Goal: Task Accomplishment & Management: Manage account settings

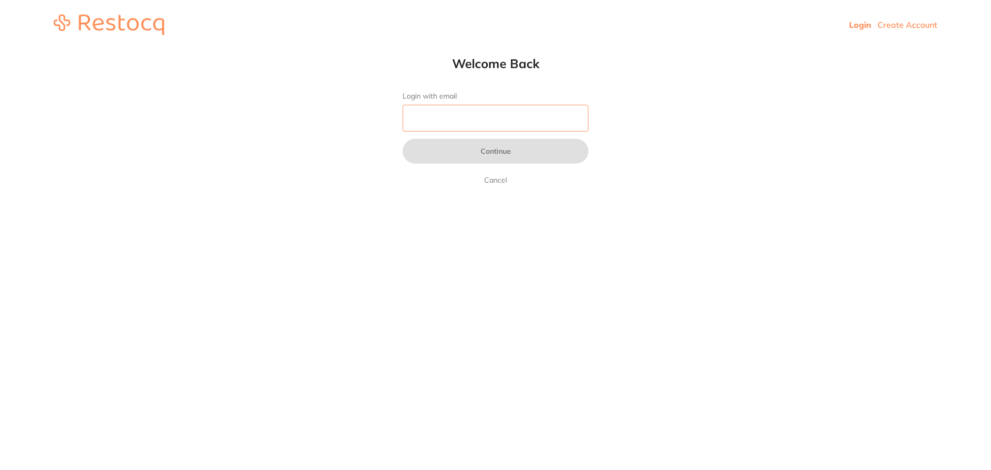
click at [456, 122] on input "Login with email" at bounding box center [496, 118] width 186 height 27
type input "tianaloija05@gmail.com"
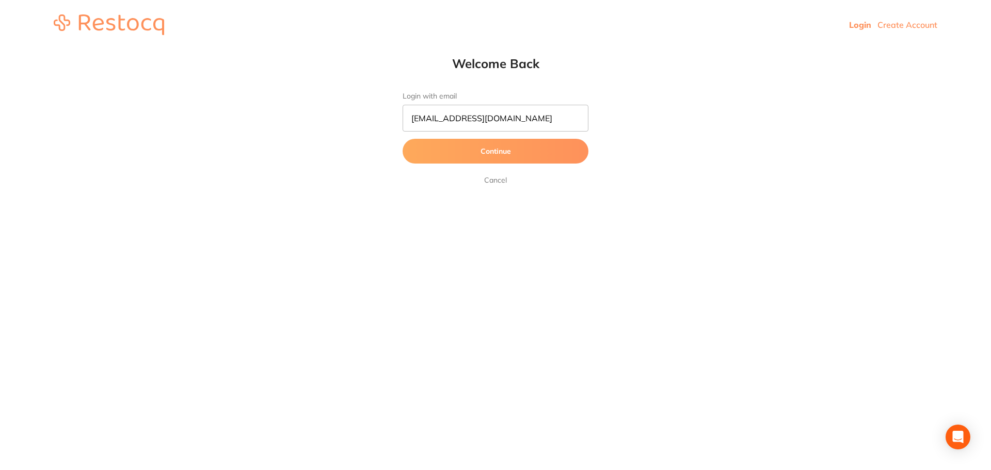
click at [445, 155] on button "Continue" at bounding box center [496, 151] width 186 height 25
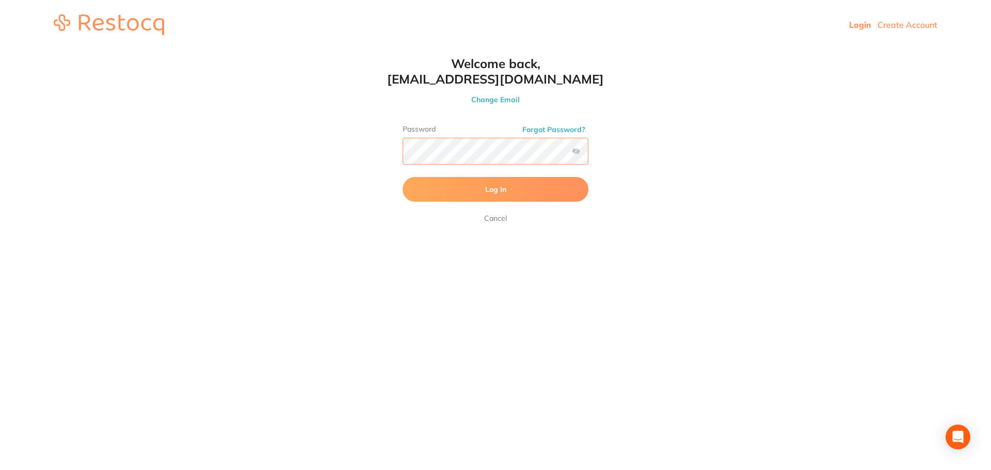
click at [403, 177] on button "Log In" at bounding box center [496, 189] width 186 height 25
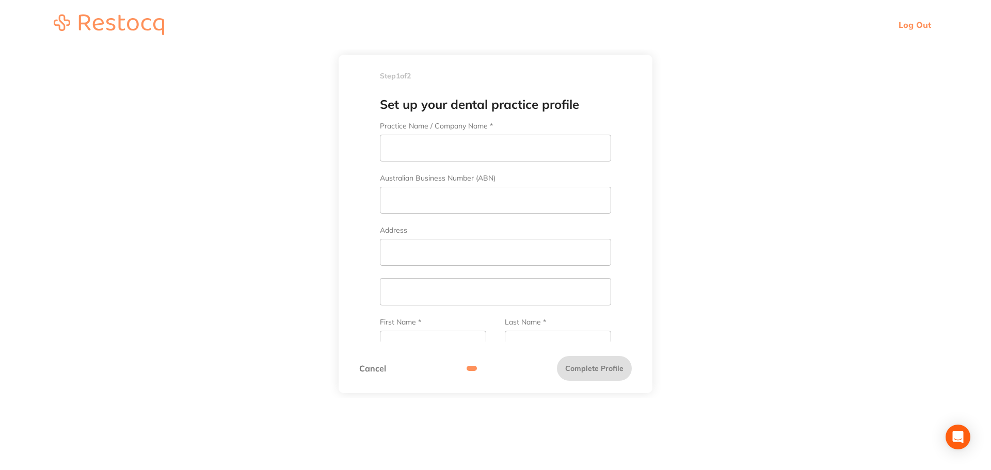
click at [376, 364] on link "Cancel" at bounding box center [372, 368] width 27 height 9
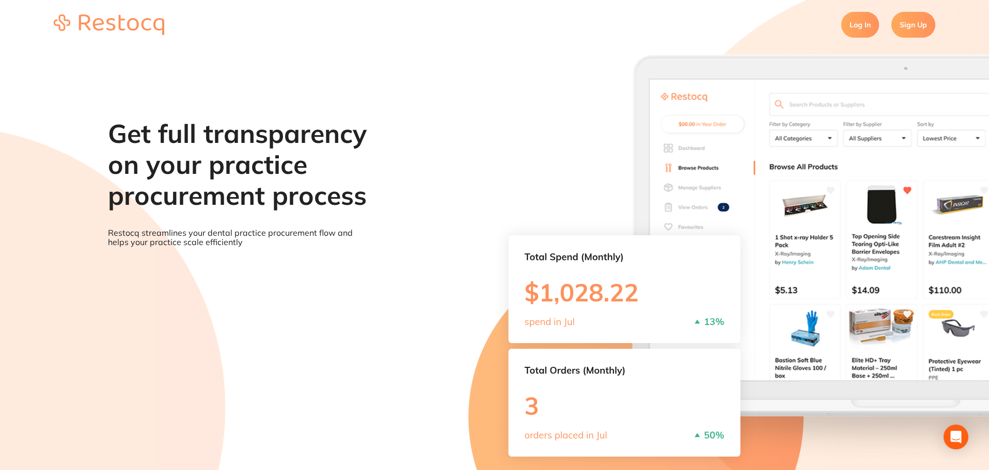
click at [864, 27] on link "Log In" at bounding box center [860, 25] width 38 height 26
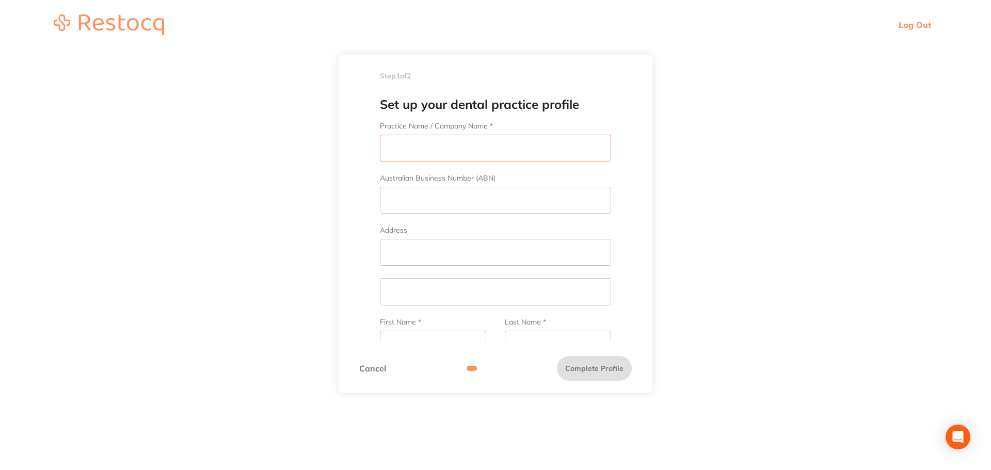
click at [468, 139] on input "Practice Name / Company Name *" at bounding box center [495, 148] width 231 height 27
click at [371, 368] on link "Cancel" at bounding box center [372, 368] width 27 height 9
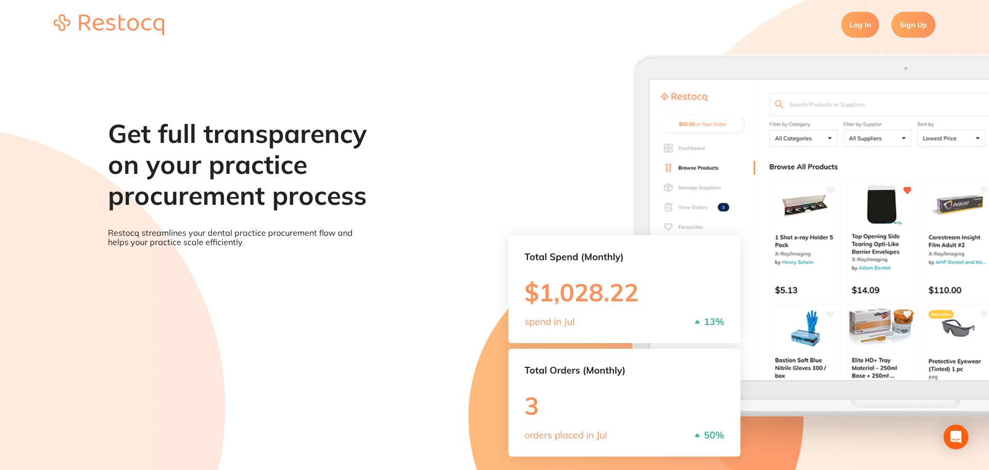
click at [852, 28] on link "Log In" at bounding box center [860, 25] width 38 height 26
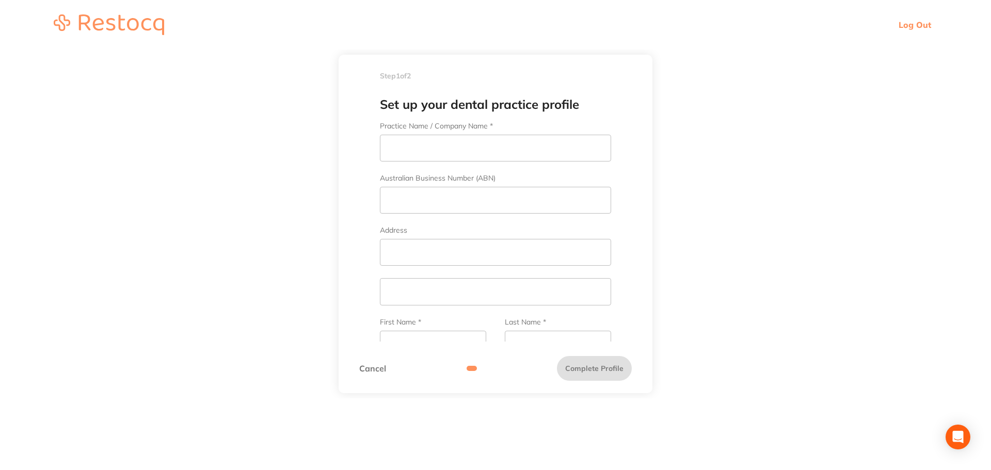
click at [373, 371] on link "Cancel" at bounding box center [372, 368] width 27 height 9
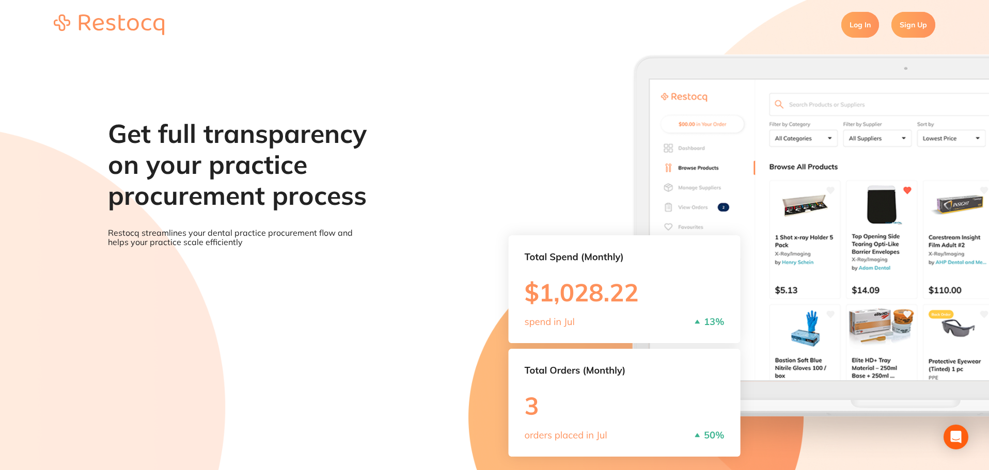
click at [856, 24] on link "Log In" at bounding box center [860, 25] width 38 height 26
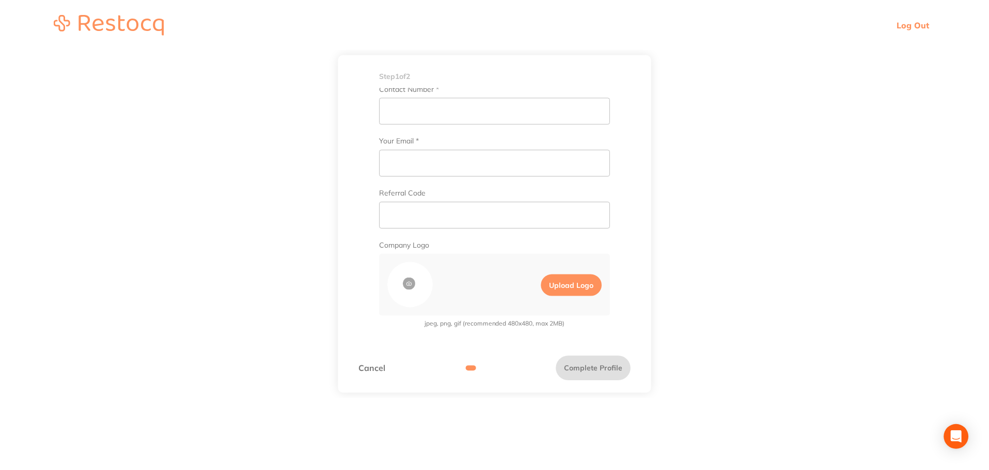
scroll to position [297, 0]
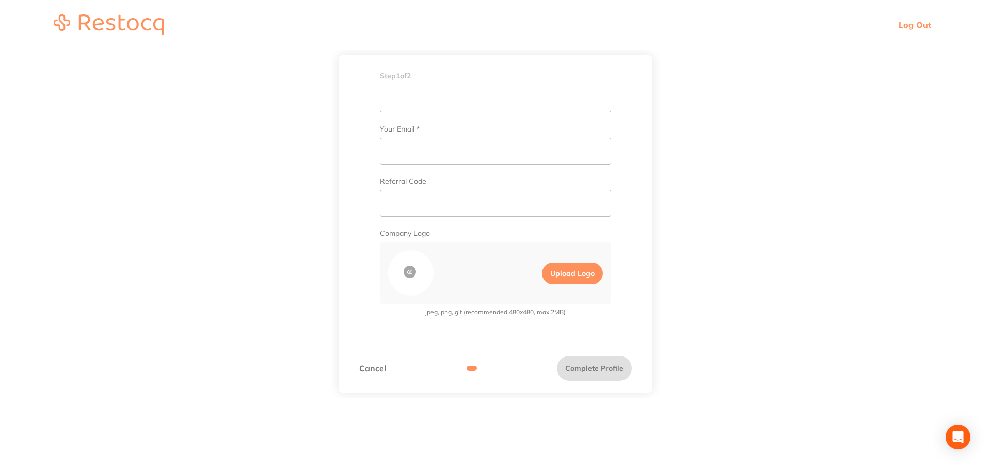
click at [371, 367] on link "Cancel" at bounding box center [372, 368] width 27 height 9
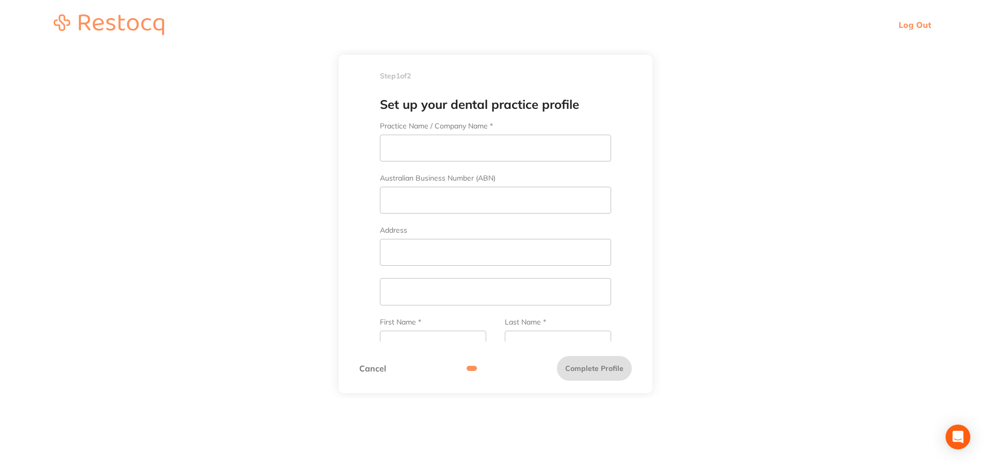
click at [470, 362] on div "Cancel Complete Profile" at bounding box center [495, 368] width 273 height 25
click at [118, 22] on img at bounding box center [109, 24] width 110 height 21
click at [908, 22] on link "Log Out" at bounding box center [915, 25] width 33 height 10
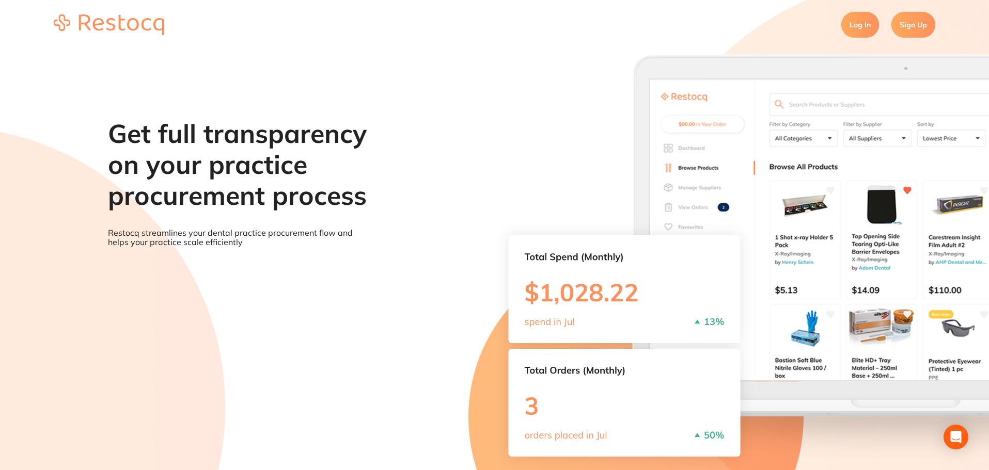
click at [865, 27] on link "Log In" at bounding box center [860, 25] width 38 height 26
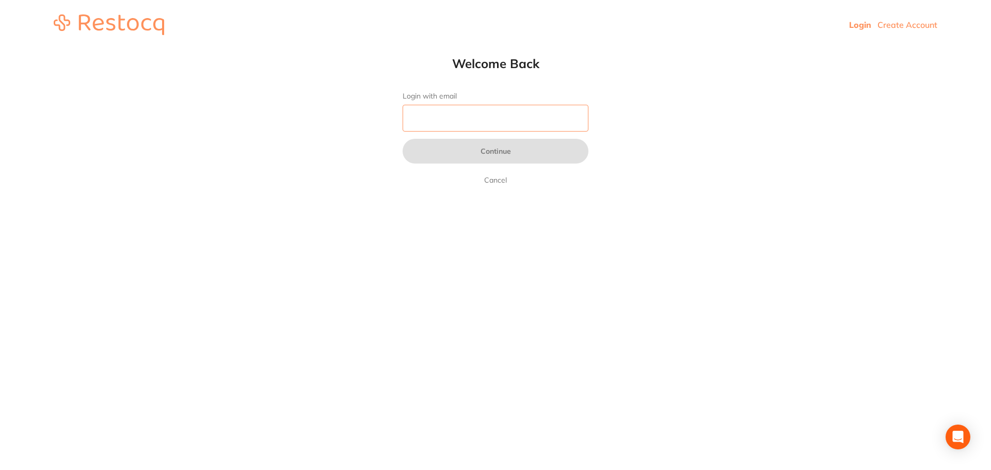
click at [476, 118] on input "Login with email" at bounding box center [496, 118] width 186 height 27
drag, startPoint x: 678, startPoint y: 260, endPoint x: 745, endPoint y: 265, distance: 66.8
click at [679, 50] on html "Login Create Account Welcome Back Login with email Continue Cancel Welcome back…" at bounding box center [495, 25] width 991 height 50
click at [480, 125] on input "Login with email" at bounding box center [496, 118] width 186 height 27
type input "[EMAIL_ADDRESS][DOMAIN_NAME]"
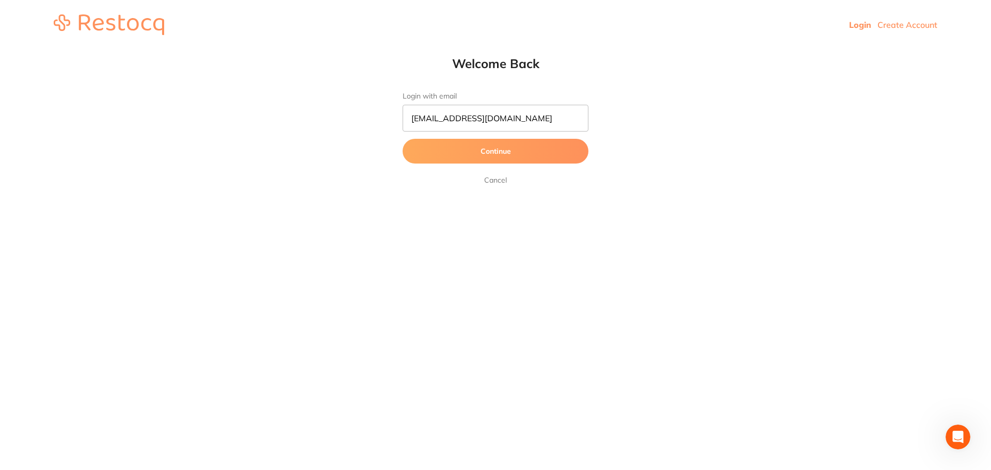
click at [450, 154] on button "Continue" at bounding box center [496, 151] width 186 height 25
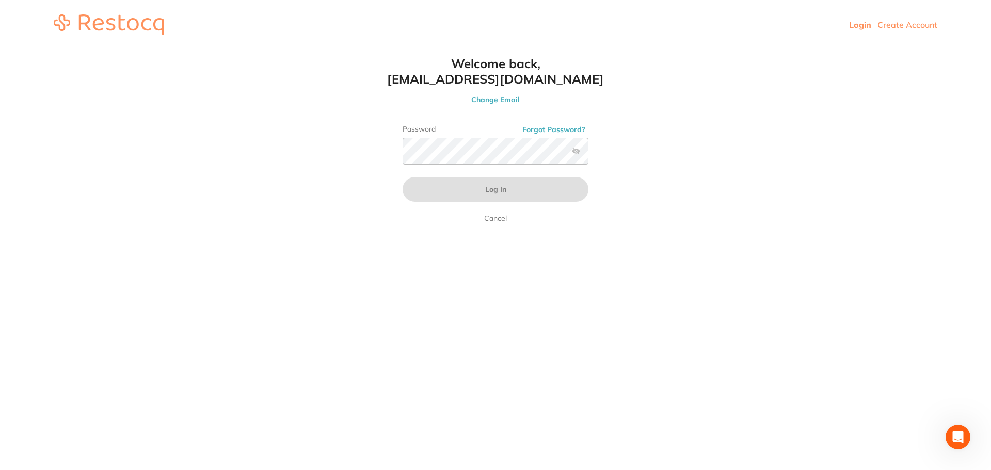
click at [491, 97] on button "Change Email" at bounding box center [495, 99] width 227 height 9
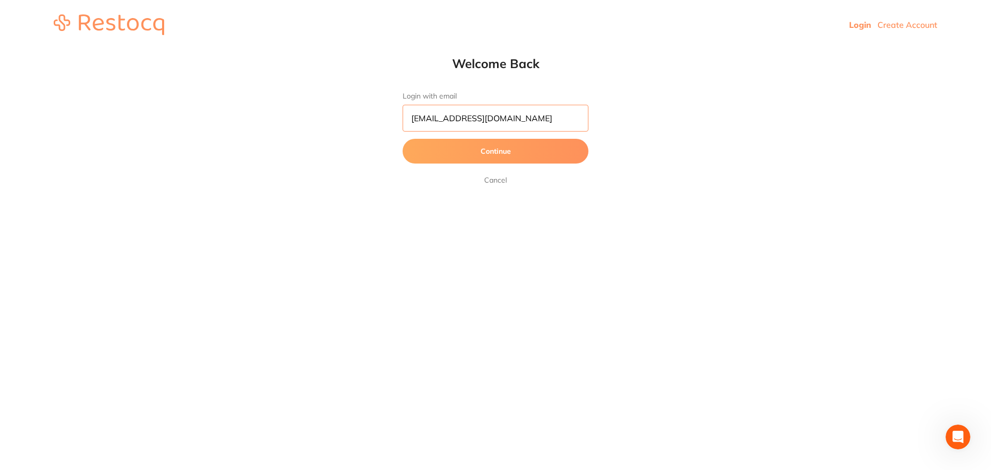
drag, startPoint x: 553, startPoint y: 113, endPoint x: 303, endPoint y: 110, distance: 249.9
click at [303, 50] on html "Login Create Account Welcome Back Login with email [EMAIL_ADDRESS][DOMAIN_NAME]…" at bounding box center [495, 25] width 991 height 50
